Goal: Book appointment/travel/reservation

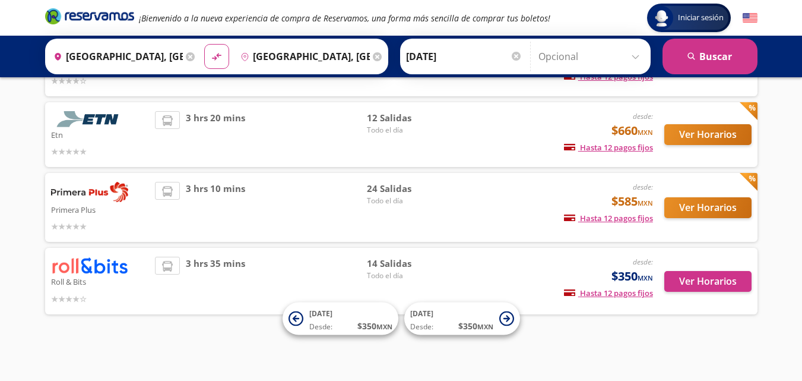
scroll to position [131, 0]
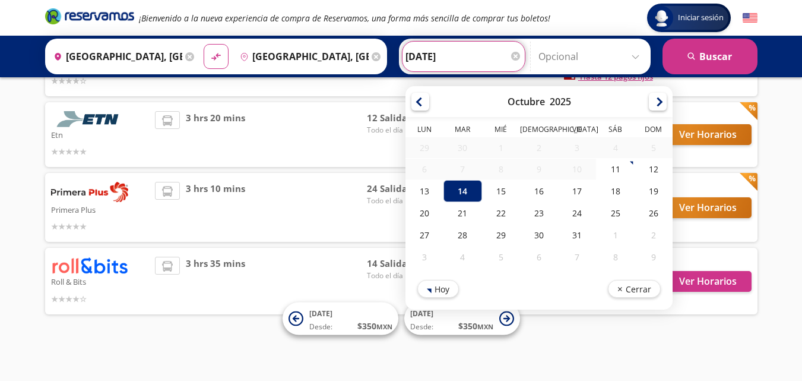
drag, startPoint x: 516, startPoint y: 50, endPoint x: 502, endPoint y: 57, distance: 15.7
click at [515, 50] on input "[DATE]" at bounding box center [464, 57] width 116 height 30
click at [497, 191] on div "15" at bounding box center [501, 191] width 38 height 22
type input "[DATE]"
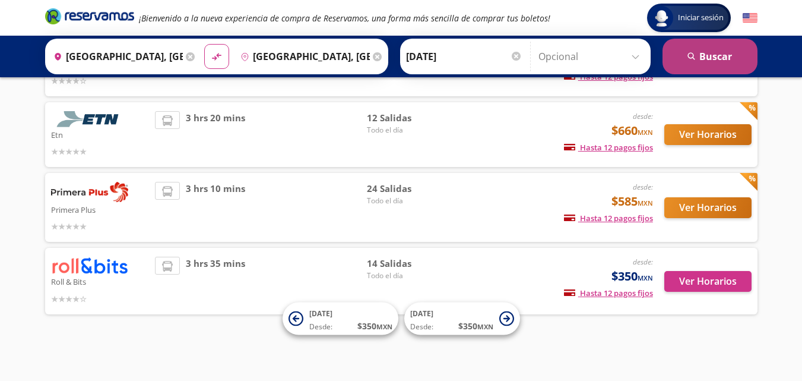
click at [696, 49] on button "search [GEOGRAPHIC_DATA]" at bounding box center [710, 57] width 95 height 36
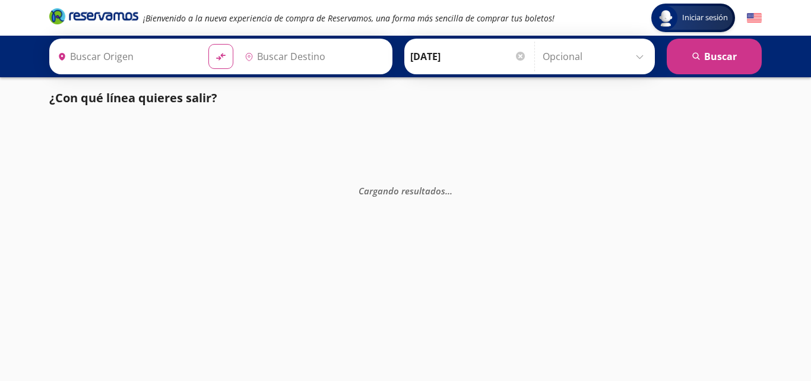
type input "[GEOGRAPHIC_DATA], [GEOGRAPHIC_DATA]"
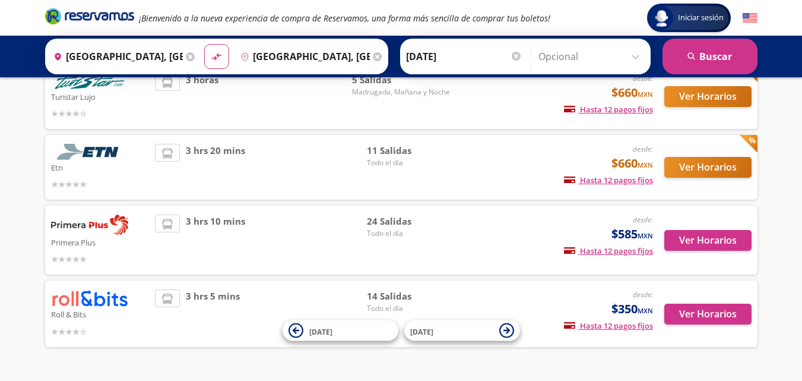
scroll to position [154, 0]
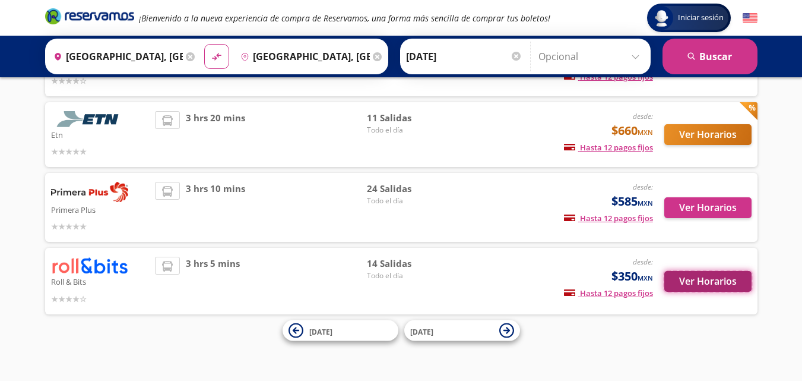
click at [683, 280] on button "Ver Horarios" at bounding box center [707, 281] width 87 height 21
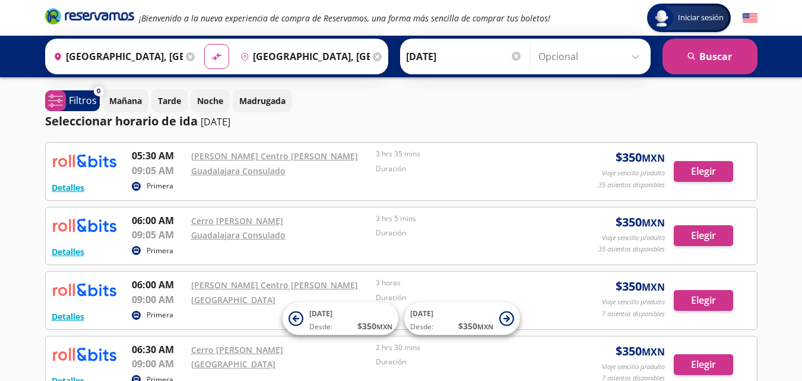
click at [183, 56] on div "Origen heroicons:map-pin-20-solid [GEOGRAPHIC_DATA], [GEOGRAPHIC_DATA]" at bounding box center [123, 56] width 150 height 31
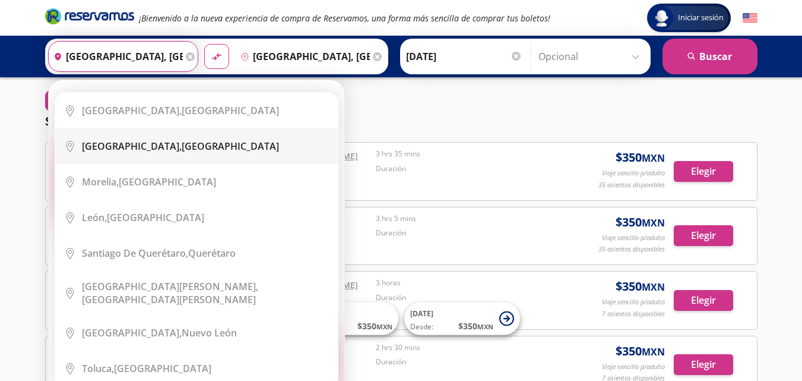
click at [144, 154] on li "City Icon [GEOGRAPHIC_DATA], [GEOGRAPHIC_DATA]" at bounding box center [196, 146] width 283 height 36
type input "[GEOGRAPHIC_DATA], [GEOGRAPHIC_DATA]"
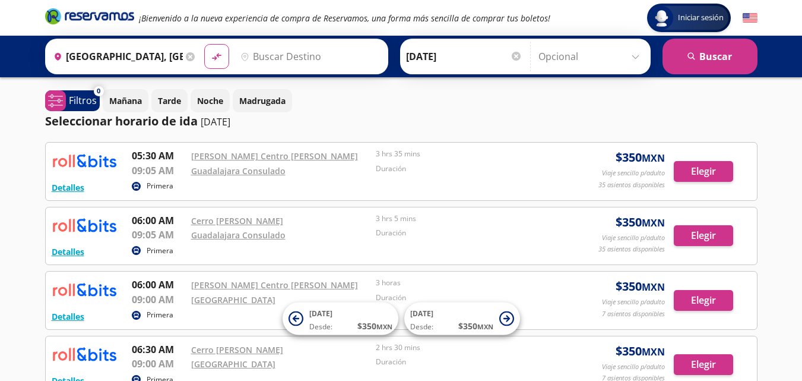
click at [300, 52] on input "Destino" at bounding box center [309, 57] width 146 height 30
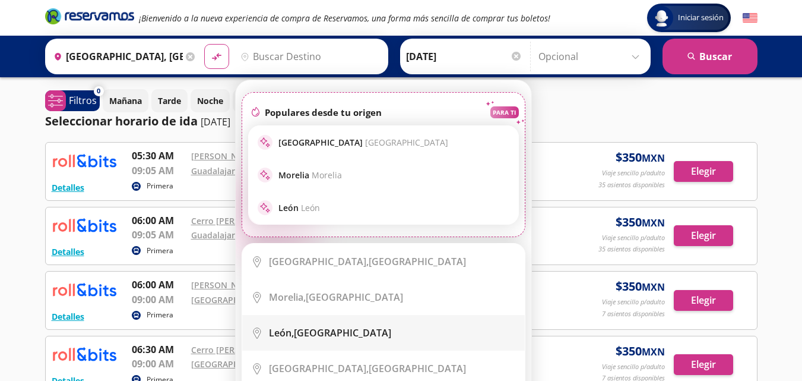
click at [322, 340] on li "City Icon [GEOGRAPHIC_DATA], [GEOGRAPHIC_DATA]" at bounding box center [383, 333] width 283 height 36
type input "[GEOGRAPHIC_DATA], [GEOGRAPHIC_DATA]"
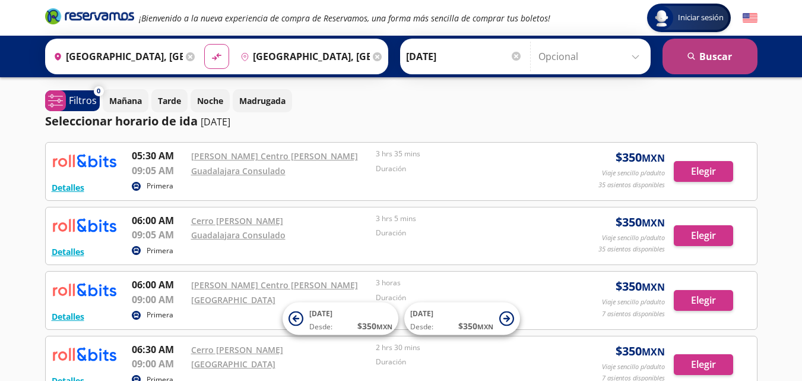
click at [691, 53] on icon "submit" at bounding box center [691, 55] width 7 height 7
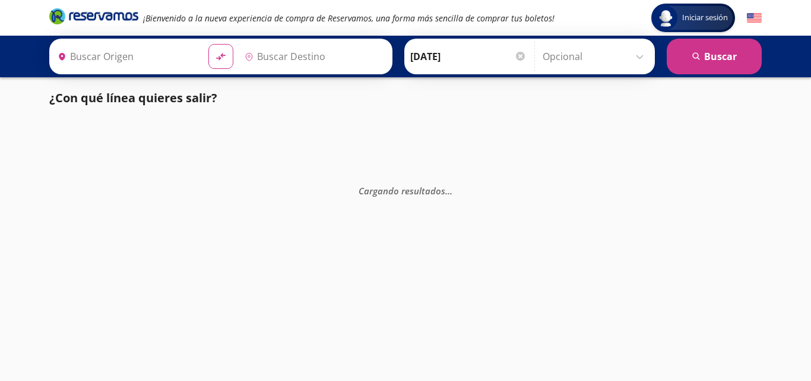
type input "[GEOGRAPHIC_DATA], [GEOGRAPHIC_DATA]"
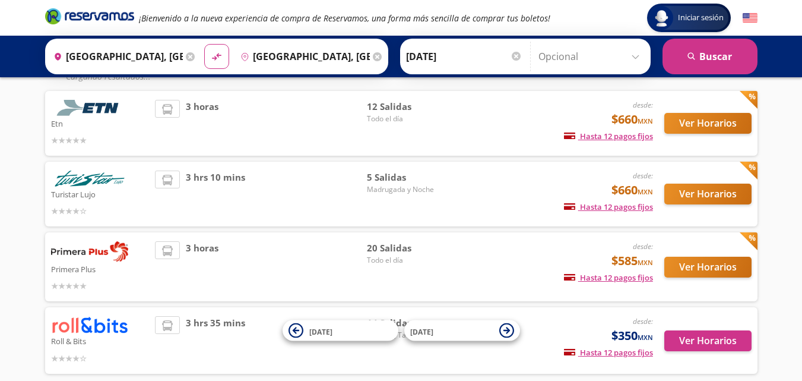
scroll to position [154, 0]
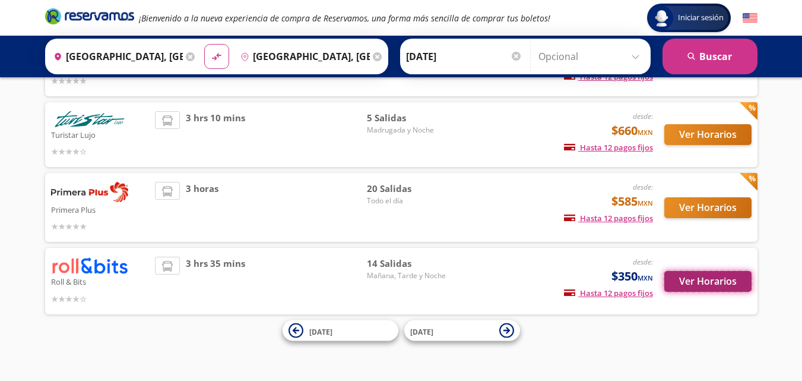
click at [709, 281] on button "Ver Horarios" at bounding box center [707, 281] width 87 height 21
